Goal: Browse casually

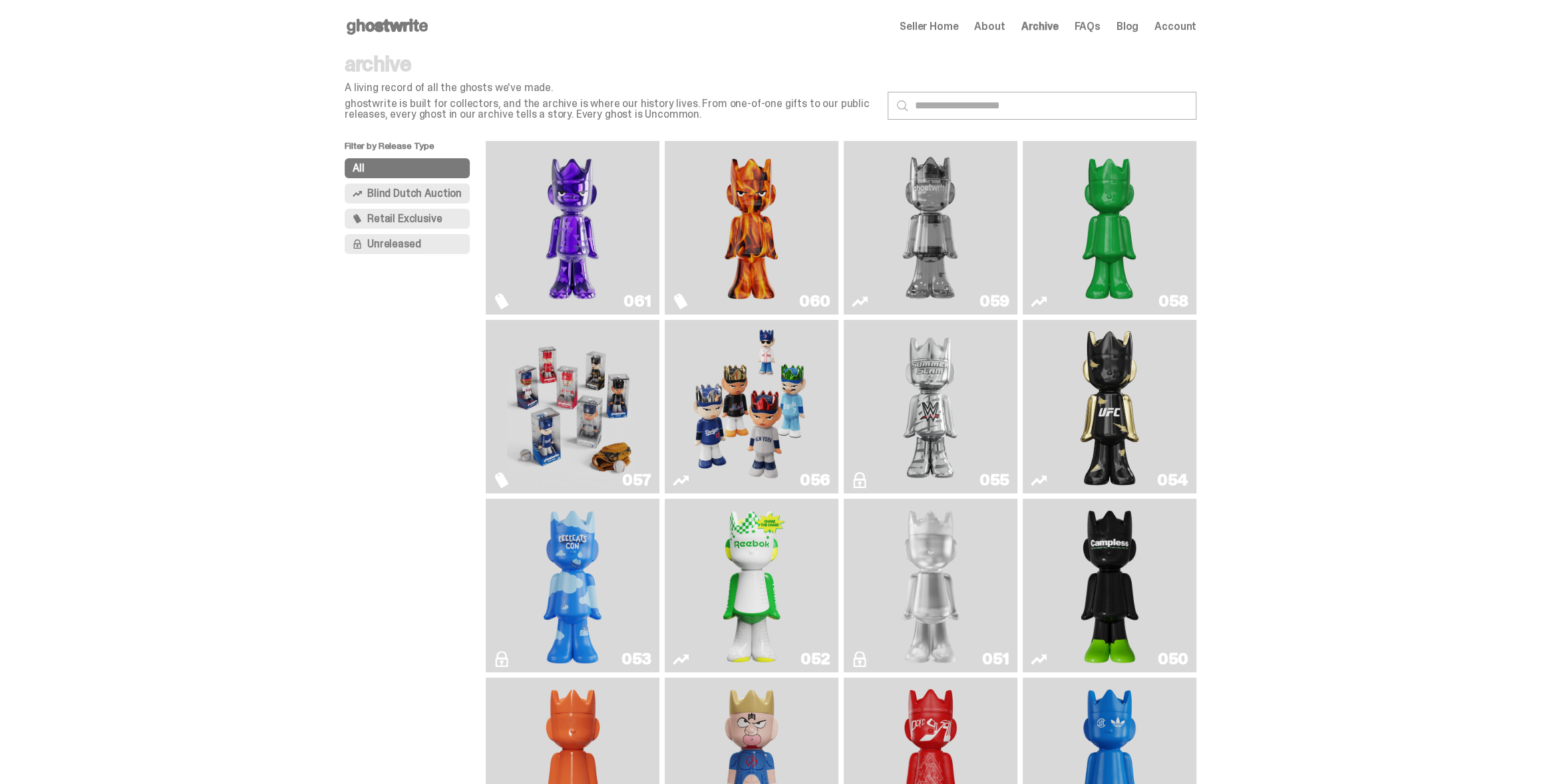
click at [723, 216] on img "Always On Fire" at bounding box center [751, 228] width 130 height 163
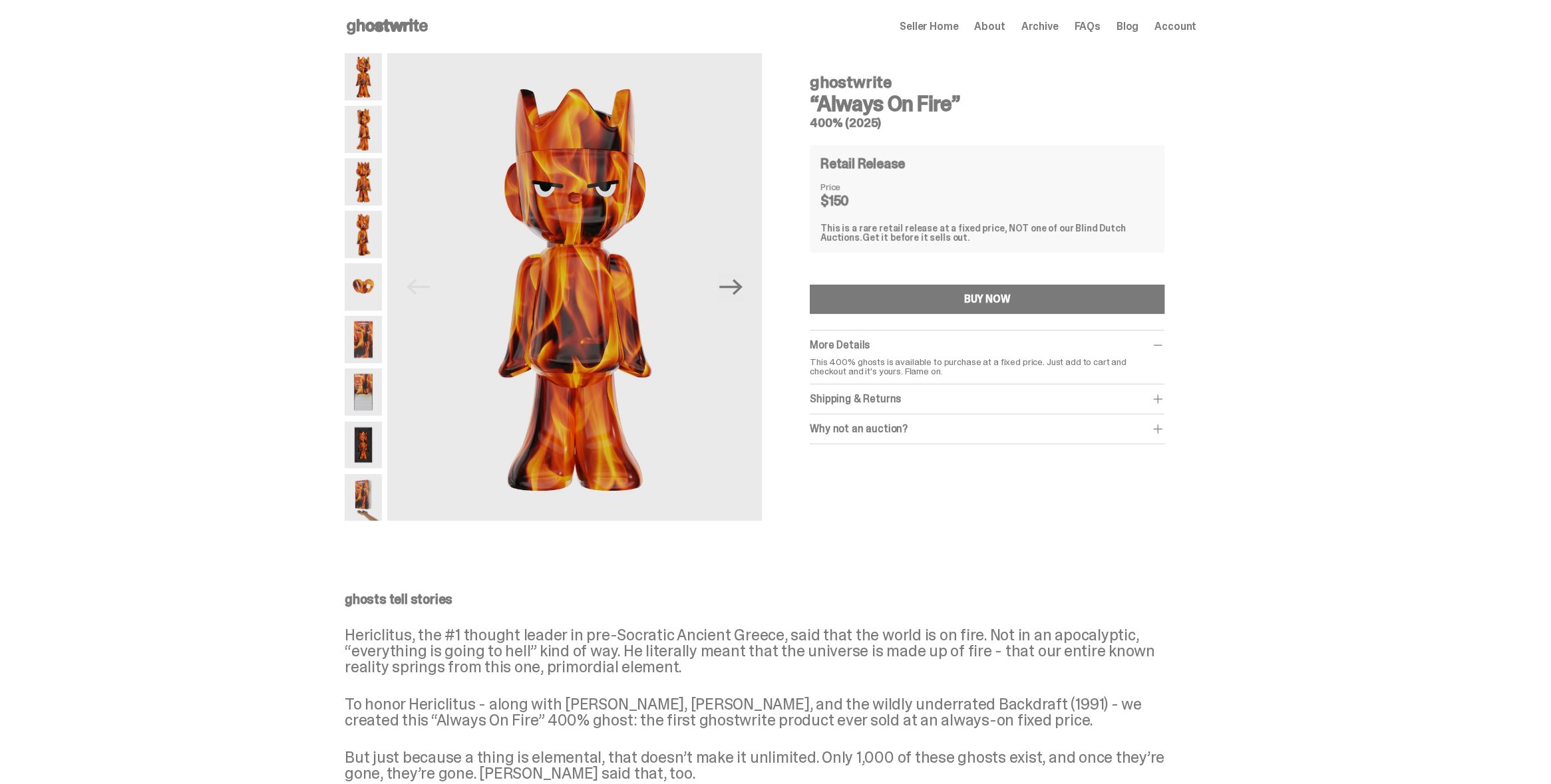
click at [244, 382] on div "ghostwrite “Always On Fire” 400% (2025) Previous Next ghostwrite “Always On Fir…" at bounding box center [770, 291] width 1541 height 476
click at [258, 283] on div "ghostwrite “Always On Fire” 400% (2025) Previous Next ghostwrite “Always On Fir…" at bounding box center [770, 291] width 1541 height 476
click at [399, 20] on icon at bounding box center [387, 26] width 85 height 21
